Goal: Navigation & Orientation: Find specific page/section

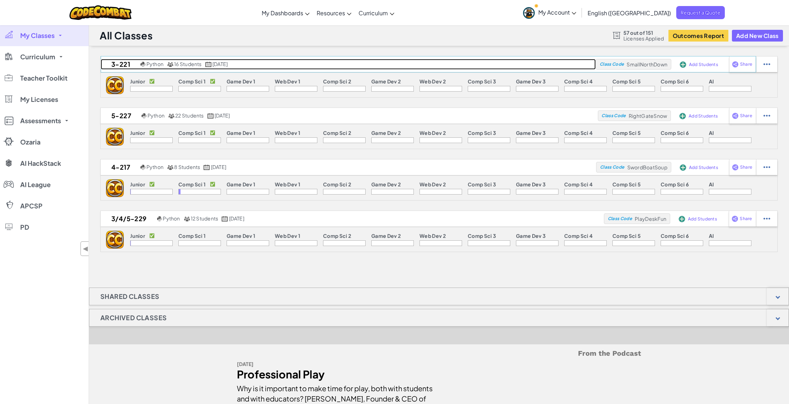
click at [115, 65] on h2 "3-221" at bounding box center [120, 64] width 38 height 11
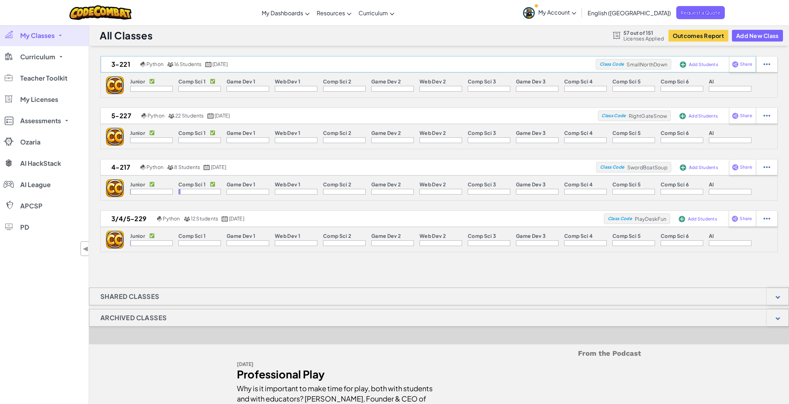
select select "560f1a9f22961295f9427742"
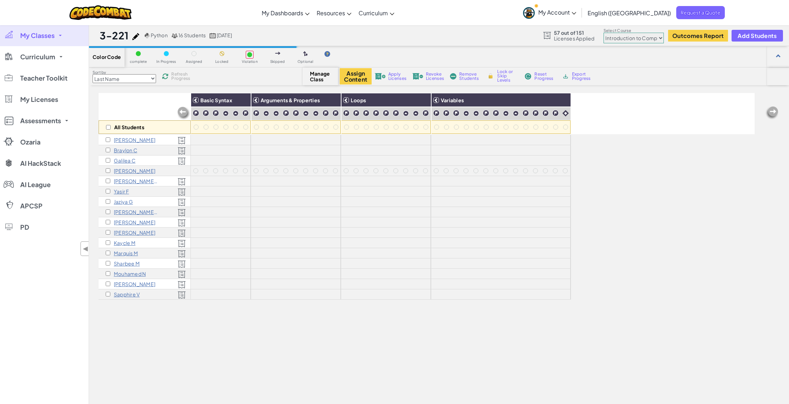
click at [52, 39] on link "My Classes" at bounding box center [44, 35] width 89 height 21
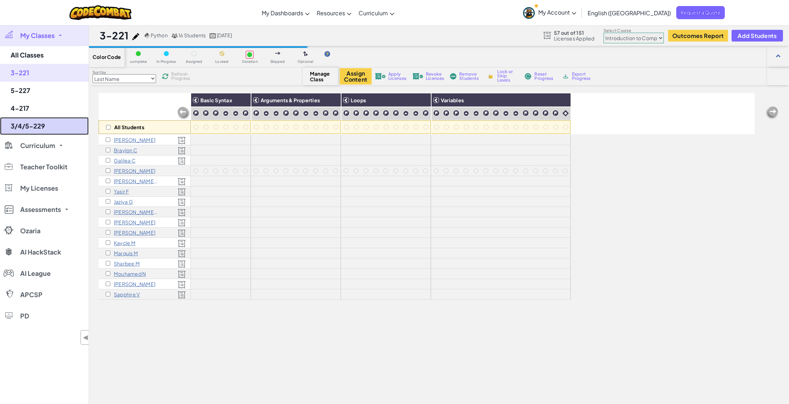
click at [44, 125] on link "3/4/5-229" at bounding box center [44, 126] width 89 height 18
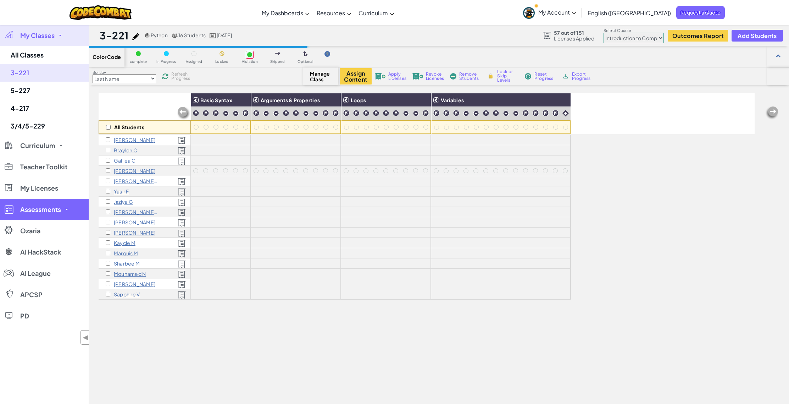
select select "560f1a9f22961295f9427742"
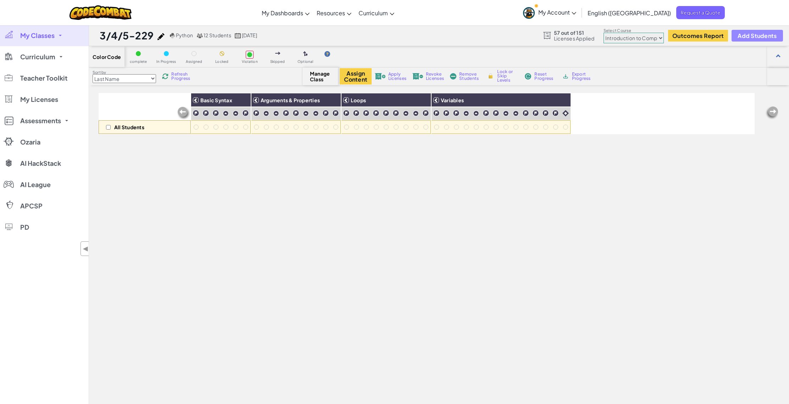
click at [752, 35] on span "Add Students" at bounding box center [757, 36] width 39 height 6
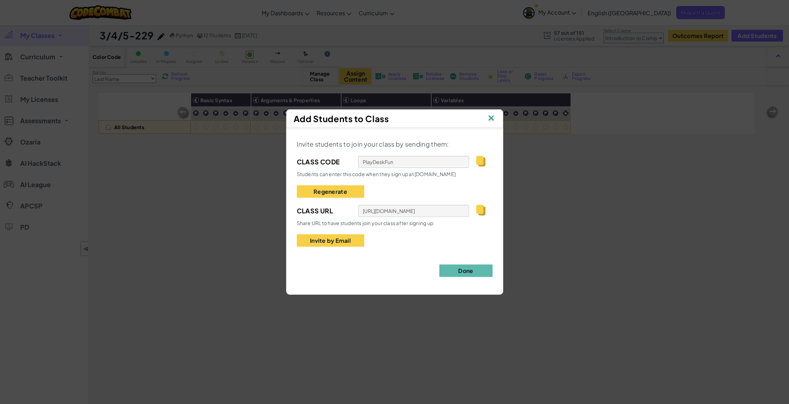
click at [489, 116] on img at bounding box center [491, 118] width 9 height 11
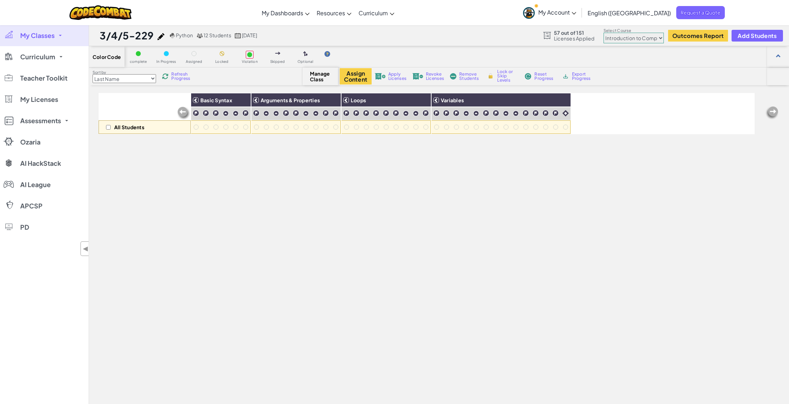
click at [577, 12] on span "My Account" at bounding box center [558, 12] width 38 height 7
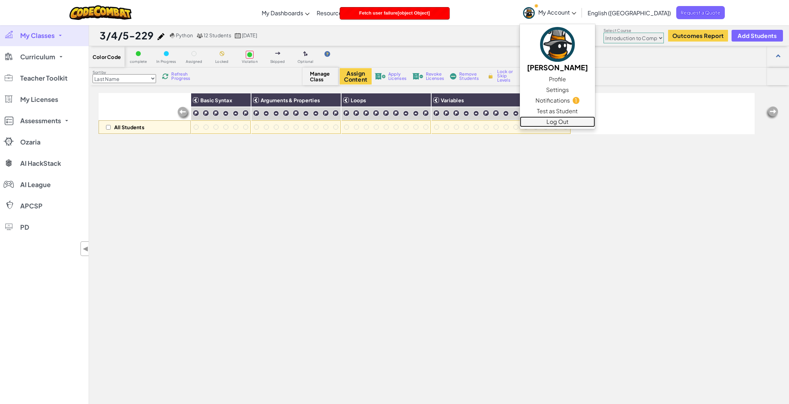
click at [591, 123] on link "Log Out" at bounding box center [557, 121] width 75 height 11
